Goal: Find specific page/section: Find specific page/section

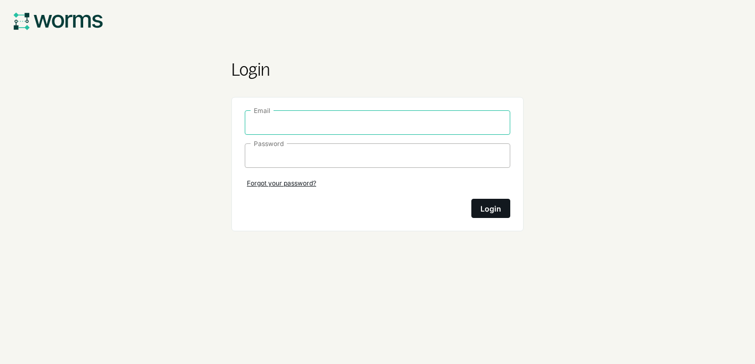
click at [348, 118] on input "Email" at bounding box center [378, 122] width 252 height 11
type input "[EMAIL_ADDRESS][DOMAIN_NAME]"
click at [477, 208] on button "Login" at bounding box center [490, 208] width 39 height 19
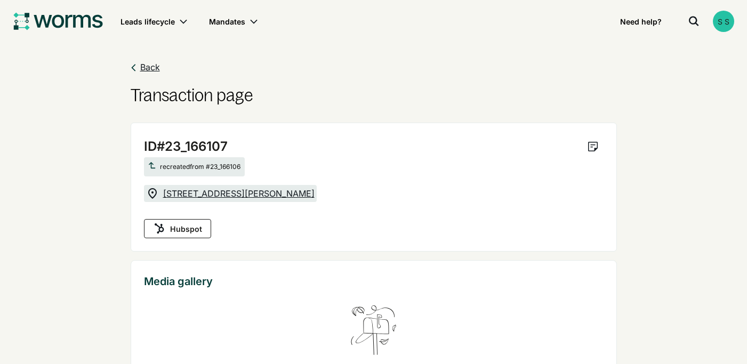
copy span "[STREET_ADDRESS][PERSON_NAME]"
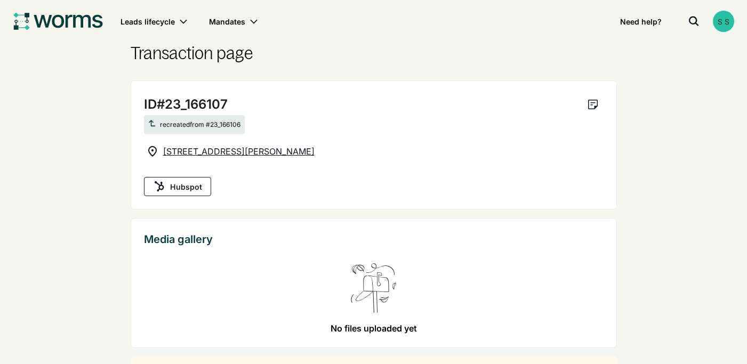
click at [383, 141] on div "ID #23_166107 View notes recreated from #23_166106 [STREET_ADDRESS][PERSON_NAME]" at bounding box center [374, 127] width 460 height 66
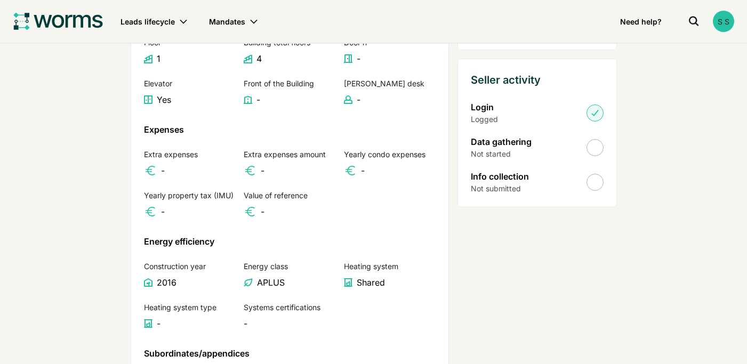
scroll to position [822, 0]
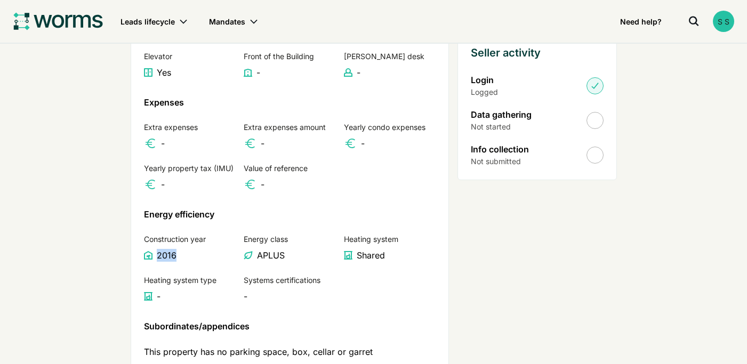
drag, startPoint x: 172, startPoint y: 259, endPoint x: 157, endPoint y: 257, distance: 14.6
click at [157, 257] on div "2016" at bounding box center [190, 255] width 92 height 13
copy div "2016"
